Goal: Use online tool/utility

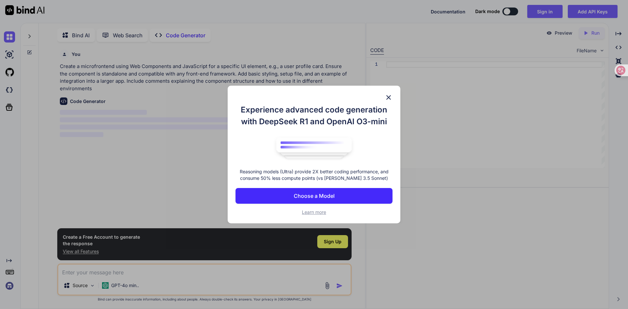
scroll to position [3, 0]
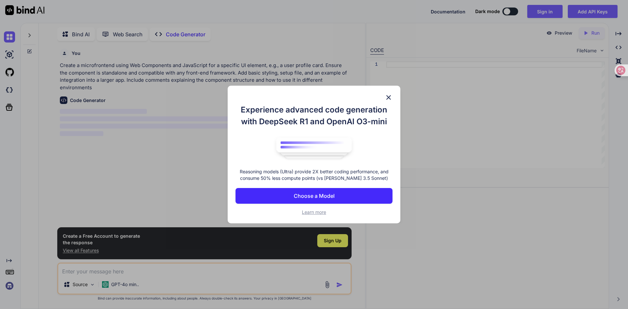
click at [389, 96] on img at bounding box center [389, 98] width 8 height 8
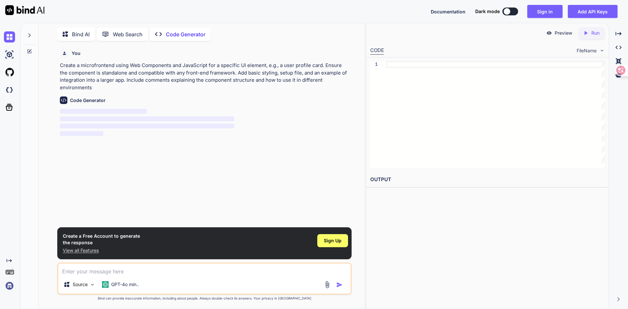
click at [161, 272] on textarea at bounding box center [204, 270] width 292 height 12
click at [124, 283] on p "GPT-4o min.." at bounding box center [125, 284] width 28 height 7
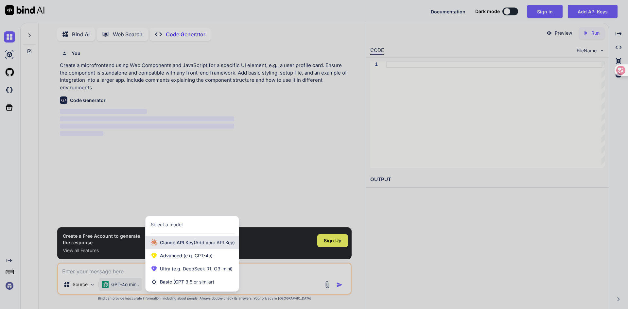
click at [197, 237] on div "[PERSON_NAME] Key (Add your API Key)" at bounding box center [192, 242] width 93 height 13
type textarea "x"
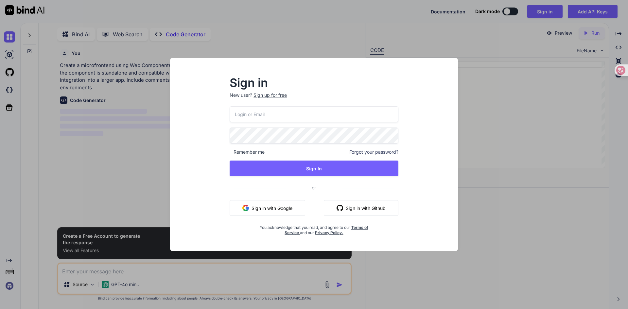
click at [250, 277] on div "Sign in New user? Sign up for free Remember me Forgot your password? Sign In or…" at bounding box center [314, 154] width 628 height 309
